Goal: Information Seeking & Learning: Learn about a topic

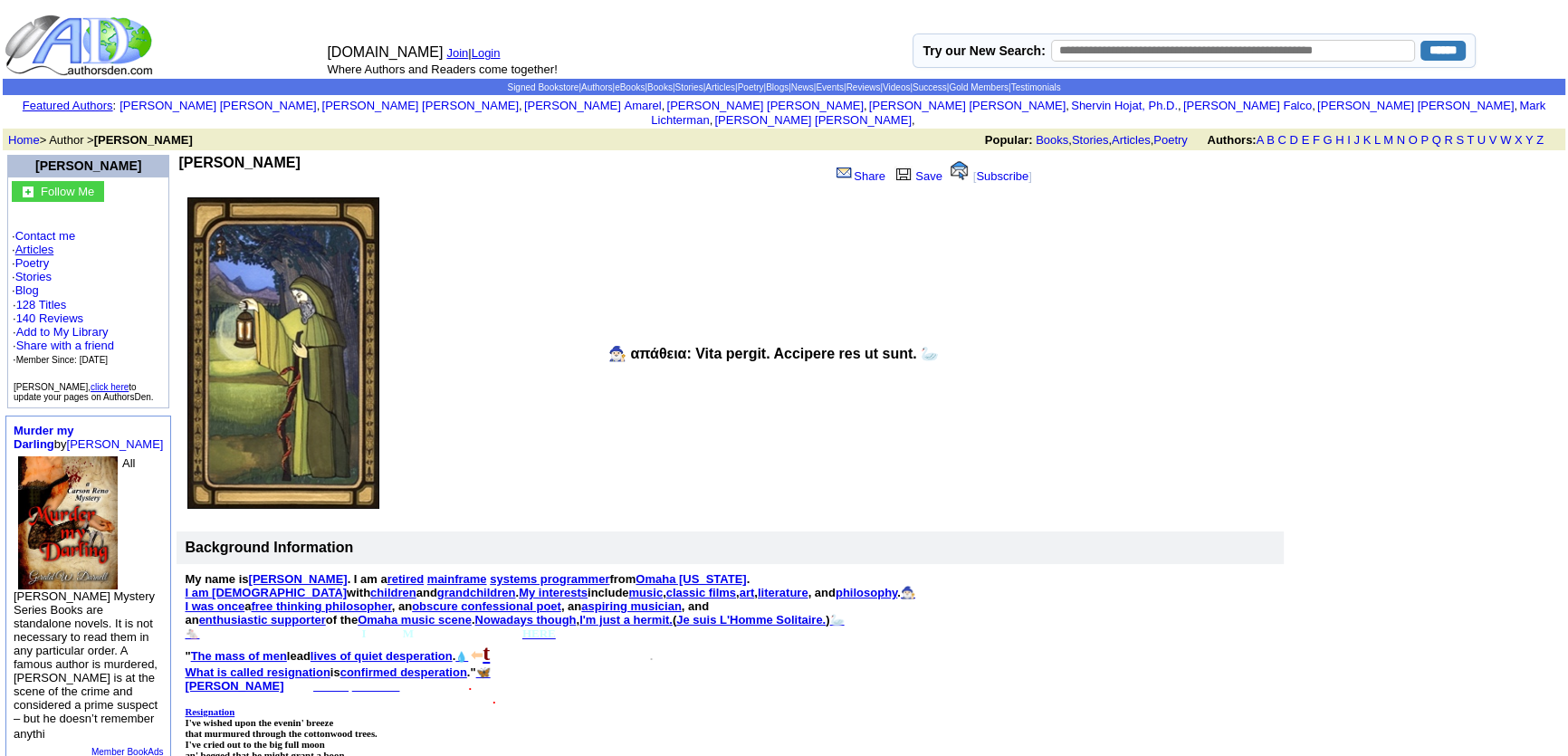
click at [34, 242] on link "Articles" at bounding box center [34, 249] width 39 height 13
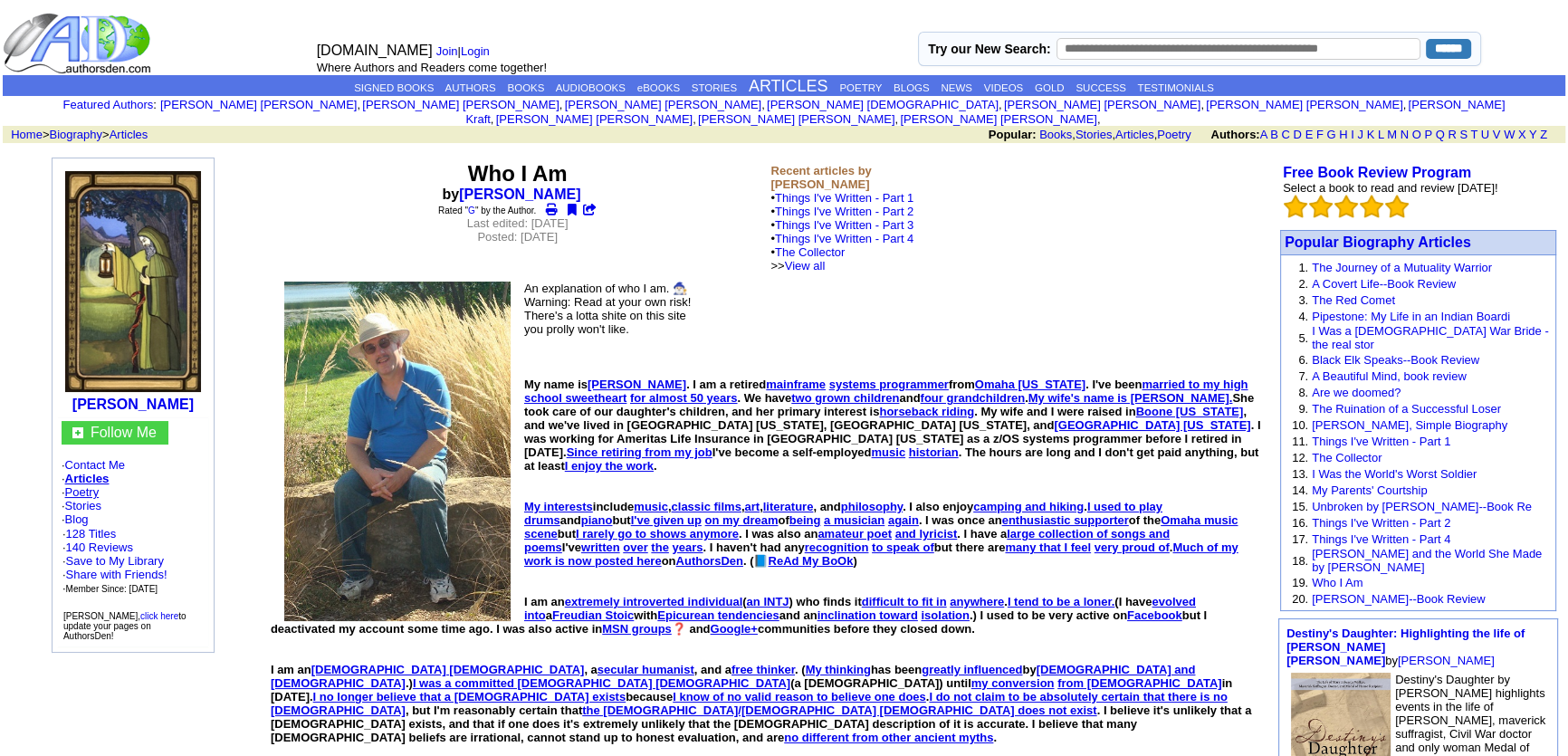
click at [90, 486] on link "Poetry" at bounding box center [82, 493] width 34 height 13
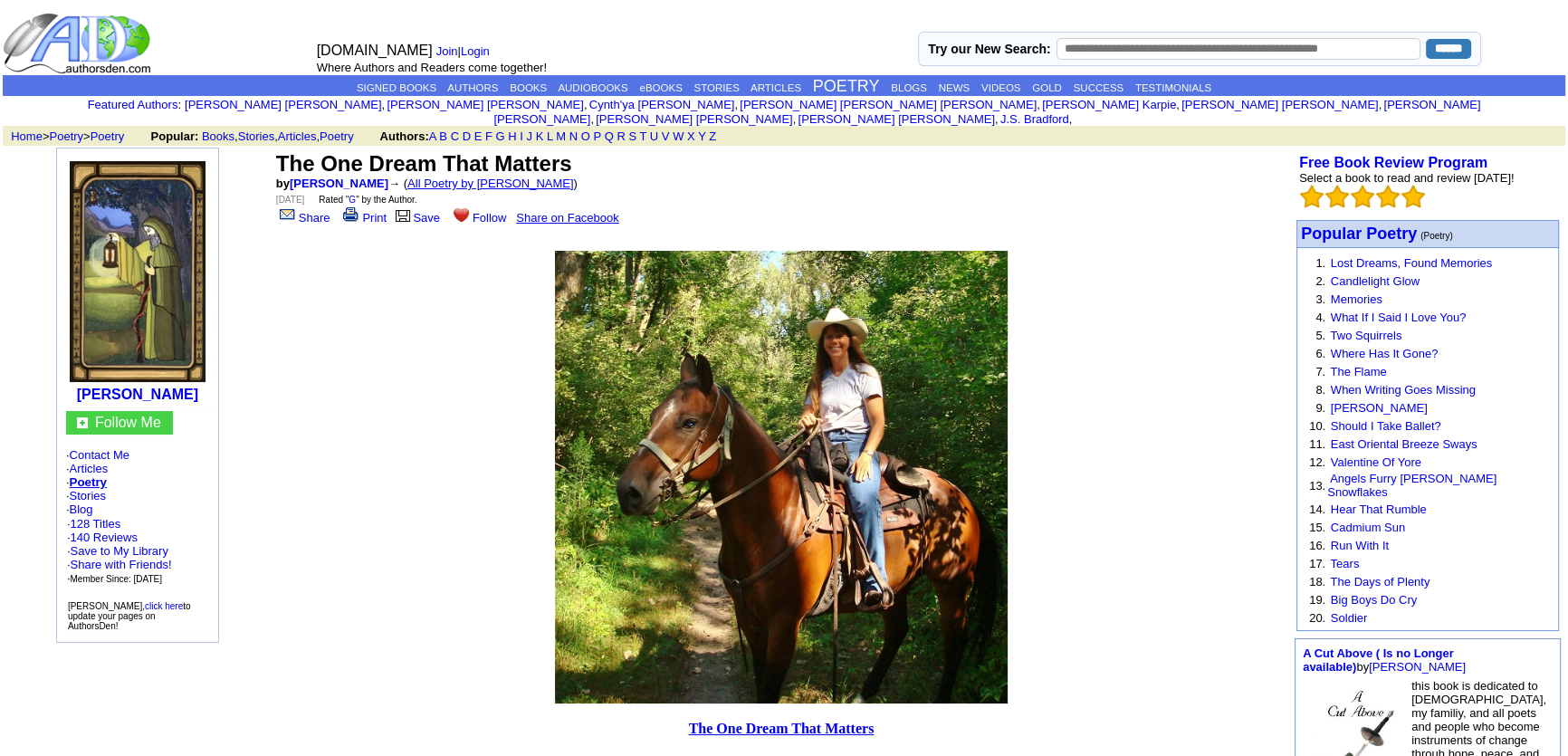
click at [503, 176] on link "All Poetry by Mark Sebring" at bounding box center [490, 183] width 167 height 13
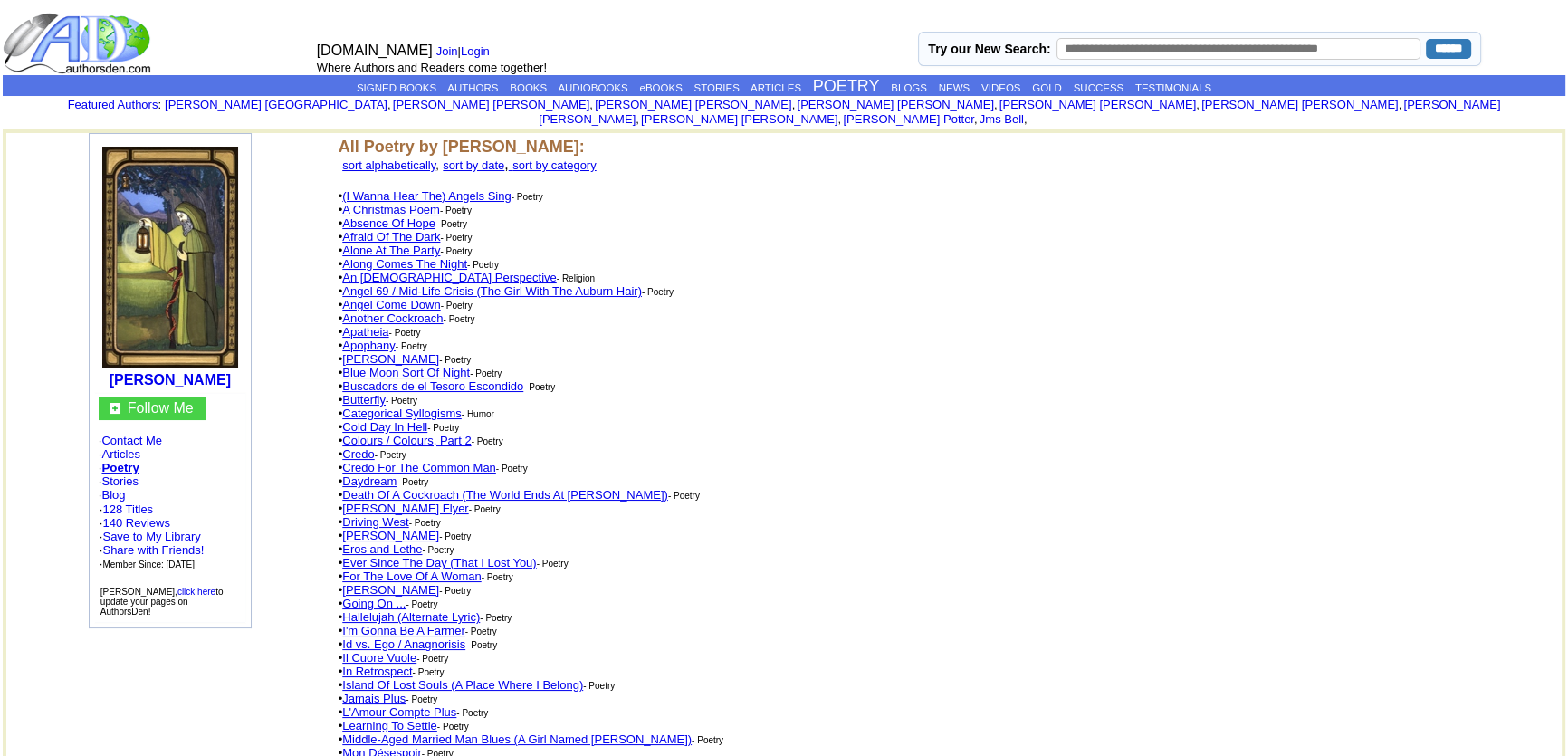
click at [396, 271] on link "An Atheist Perspective" at bounding box center [448, 278] width 214 height 13
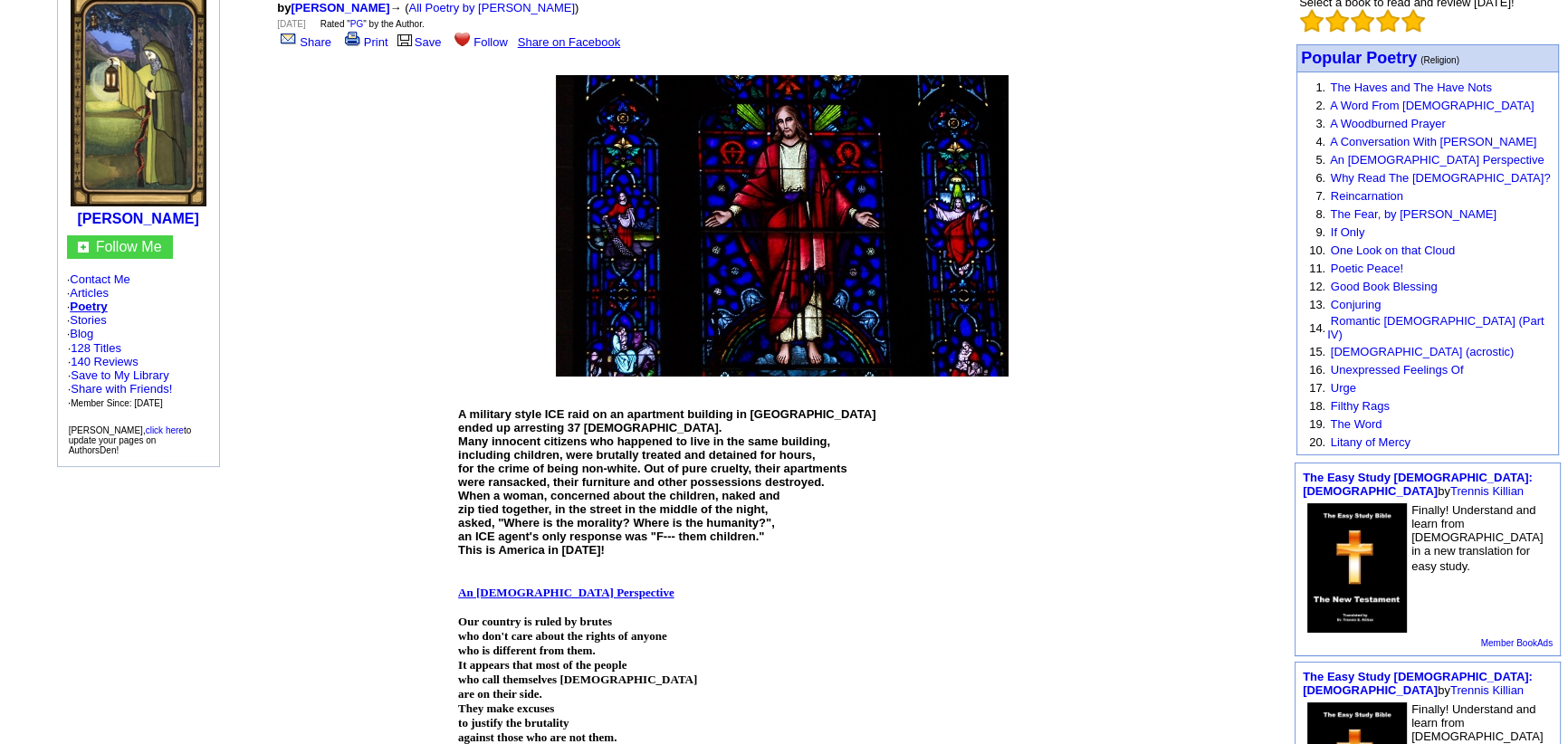
scroll to position [0, 179]
